Goal: Information Seeking & Learning: Check status

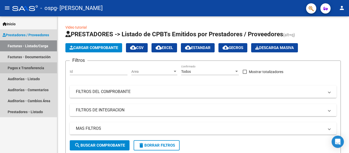
click at [31, 64] on link "Pagos x Transferencia" at bounding box center [28, 67] width 57 height 11
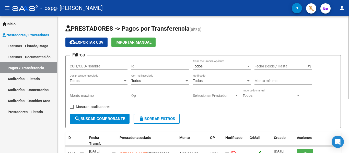
click at [256, 41] on div "cloud_download Exportar CSV Importar Manual" at bounding box center [202, 42] width 275 height 9
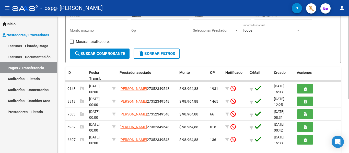
scroll to position [82, 0]
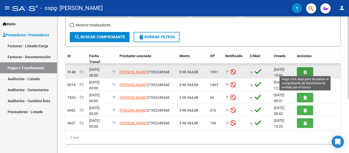
click at [302, 69] on button "button" at bounding box center [305, 71] width 16 height 9
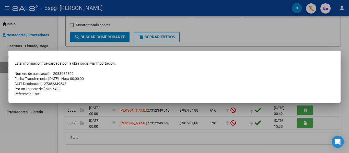
click at [294, 36] on div at bounding box center [174, 76] width 349 height 153
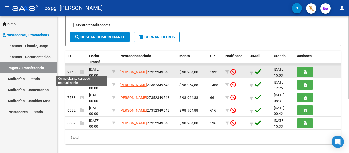
click at [82, 72] on icon at bounding box center [82, 72] width 4 height 4
click at [95, 71] on span "[DATE] 00:00" at bounding box center [94, 72] width 10 height 10
click at [246, 73] on datatable-body-cell at bounding box center [235, 72] width 24 height 13
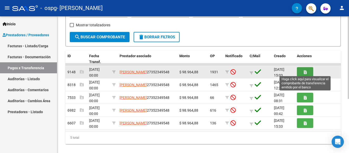
click at [307, 72] on button "button" at bounding box center [305, 71] width 16 height 9
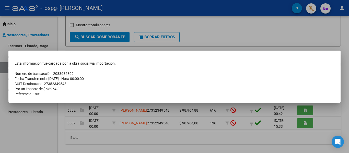
click at [274, 28] on div at bounding box center [174, 76] width 349 height 153
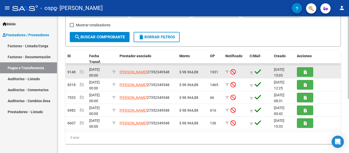
click at [147, 75] on app-link-go-to "[PERSON_NAME]" at bounding box center [133, 72] width 27 height 6
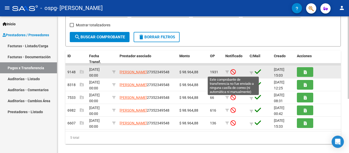
click at [231, 73] on icon at bounding box center [232, 72] width 5 height 6
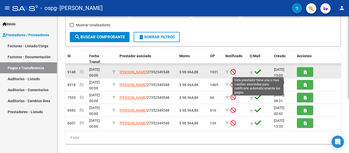
click at [258, 72] on icon at bounding box center [258, 71] width 6 height 7
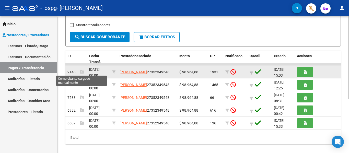
click at [80, 71] on icon at bounding box center [82, 72] width 4 height 4
click at [93, 69] on span "[DATE] 00:00" at bounding box center [94, 72] width 10 height 10
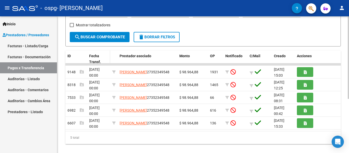
click at [96, 60] on span "Fecha Transf." at bounding box center [95, 59] width 12 height 10
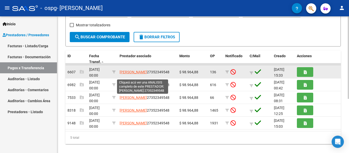
click at [128, 72] on span "[PERSON_NAME]" at bounding box center [133, 72] width 27 height 4
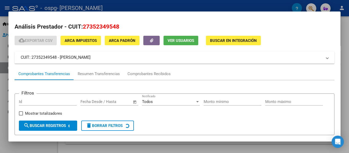
click at [259, 4] on div at bounding box center [174, 76] width 349 height 153
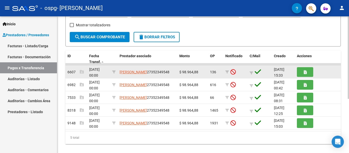
click at [324, 75] on div at bounding box center [318, 71] width 42 height 9
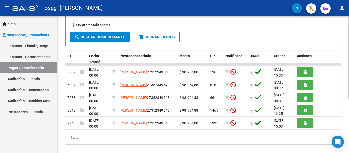
drag, startPoint x: 324, startPoint y: 75, endPoint x: 321, endPoint y: 52, distance: 23.7
click at [321, 52] on div "ID Fecha Transf. Prestador asociado Monto OP Notificado C/Mail Creado Acciones …" at bounding box center [202, 97] width 275 height 93
click at [321, 52] on datatable-header-cell "Acciones" at bounding box center [318, 59] width 46 height 17
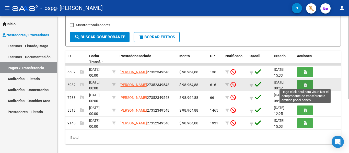
click at [308, 81] on button "button" at bounding box center [305, 84] width 16 height 9
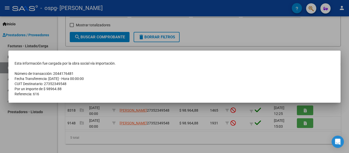
click at [291, 29] on div at bounding box center [174, 76] width 349 height 153
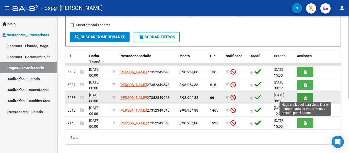
click at [305, 95] on span "button" at bounding box center [305, 97] width 3 height 5
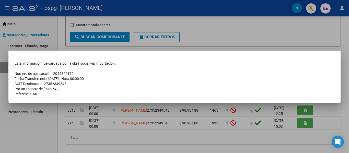
click at [281, 30] on div at bounding box center [174, 76] width 349 height 153
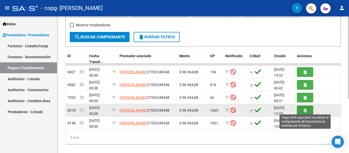
click at [306, 109] on icon "button" at bounding box center [305, 111] width 3 height 4
